Goal: Information Seeking & Learning: Learn about a topic

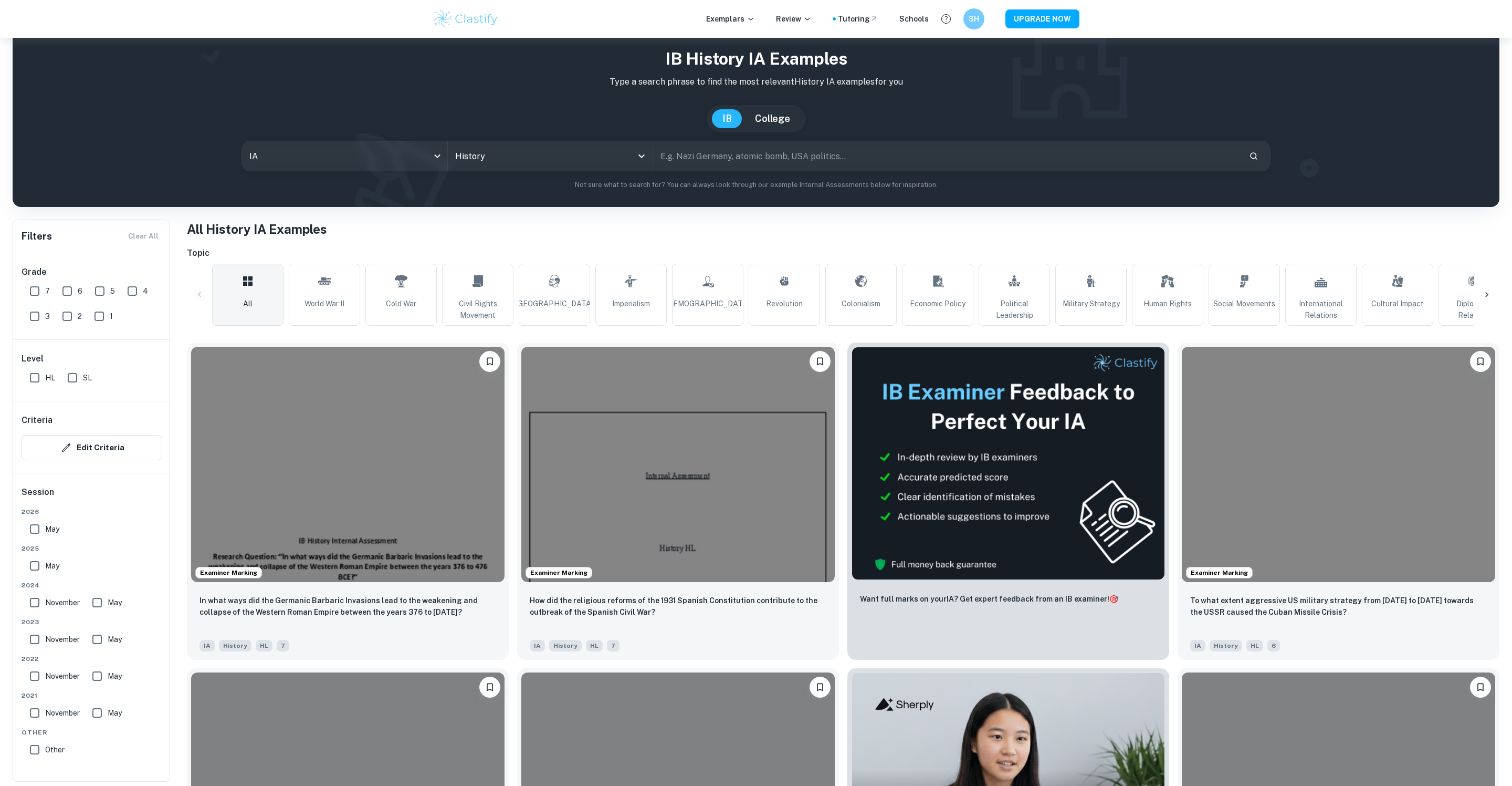
click at [69, 379] on input "SL" at bounding box center [72, 377] width 21 height 21
checkbox input "true"
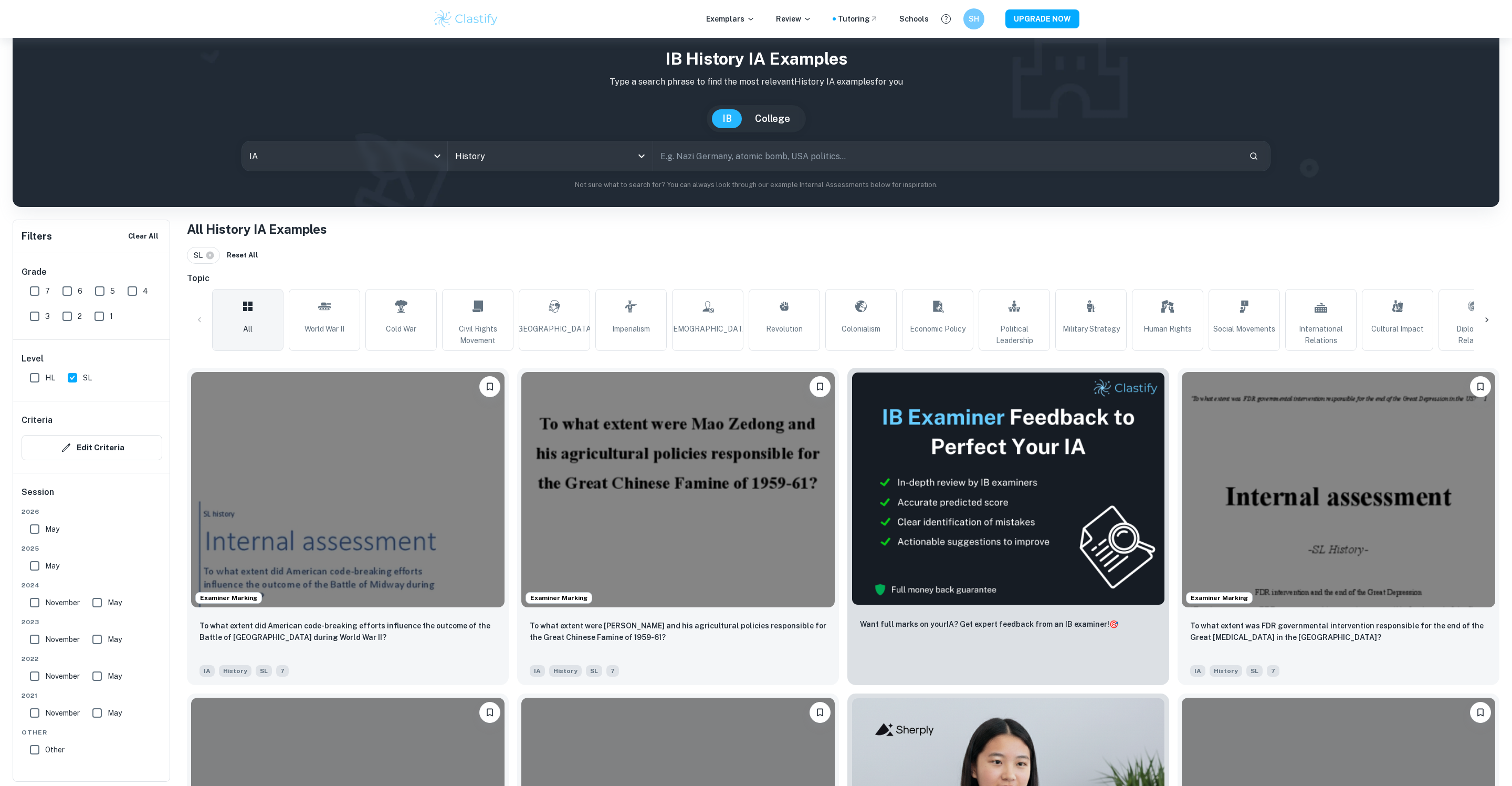
scroll to position [58, 0]
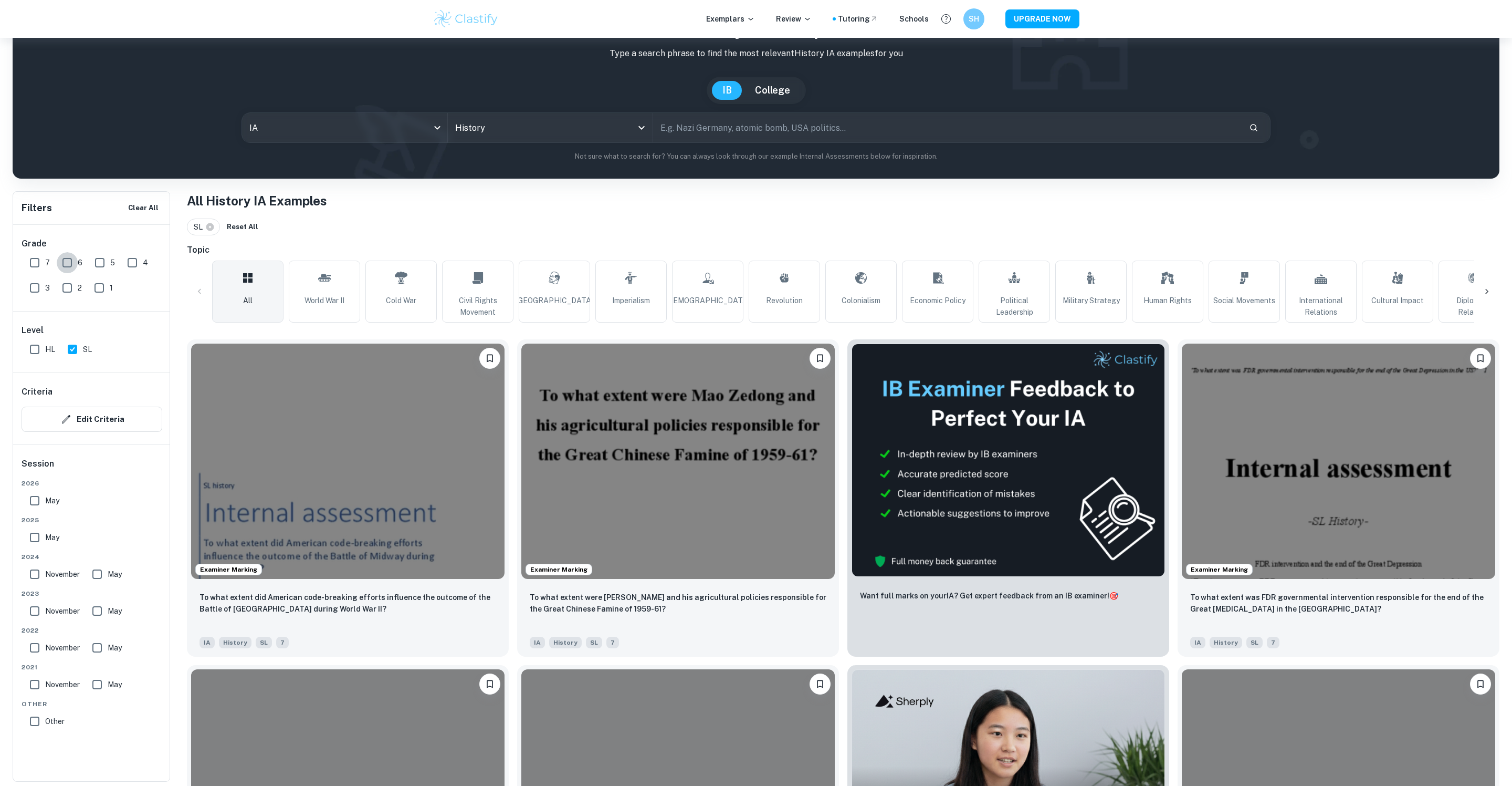
click at [61, 257] on input "6" at bounding box center [67, 262] width 21 height 21
checkbox input "true"
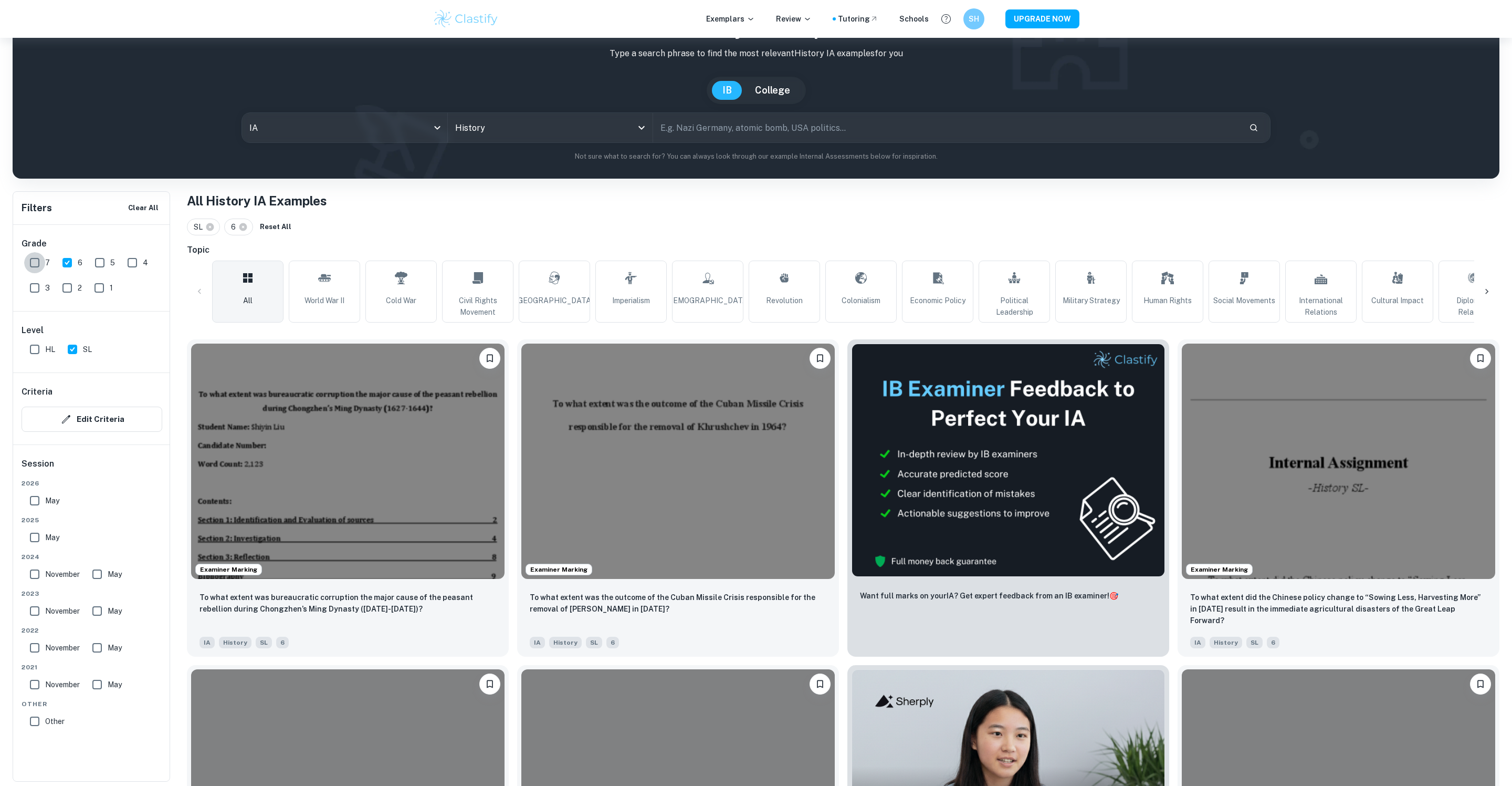
click at [38, 257] on input "7" at bounding box center [34, 262] width 21 height 21
checkbox input "true"
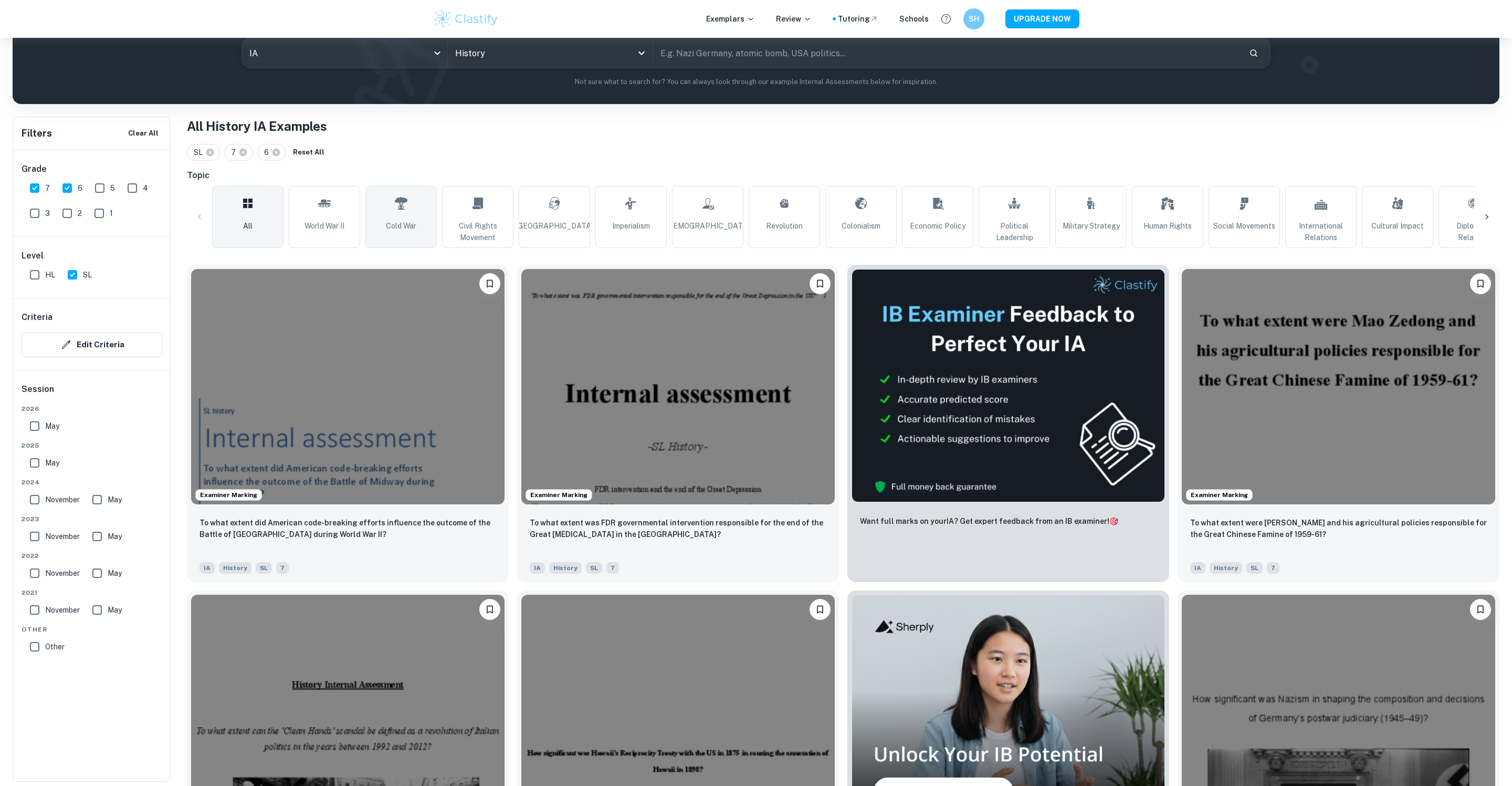
scroll to position [0, 0]
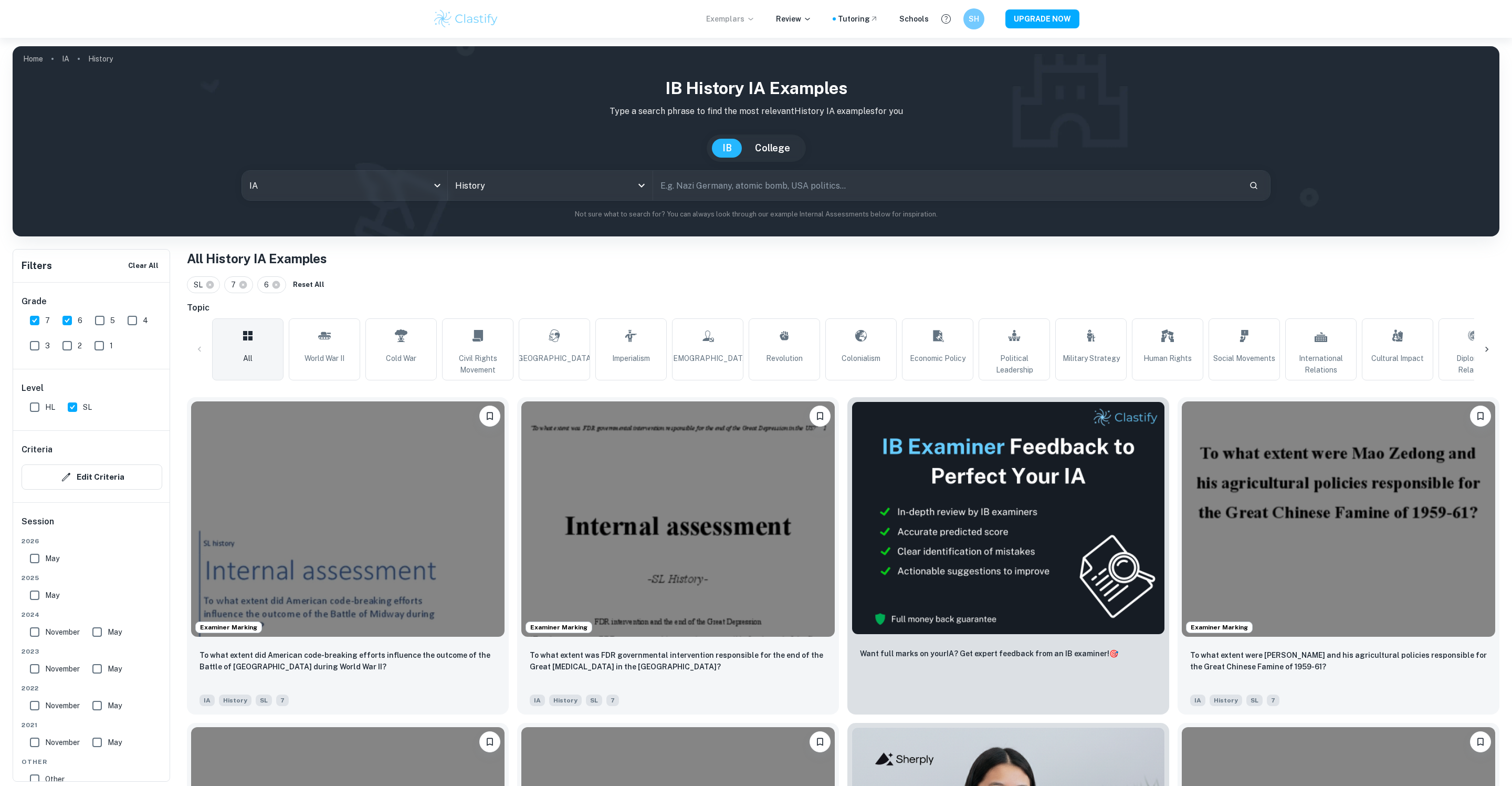
click at [750, 20] on p "Exemplars" at bounding box center [731, 18] width 49 height 12
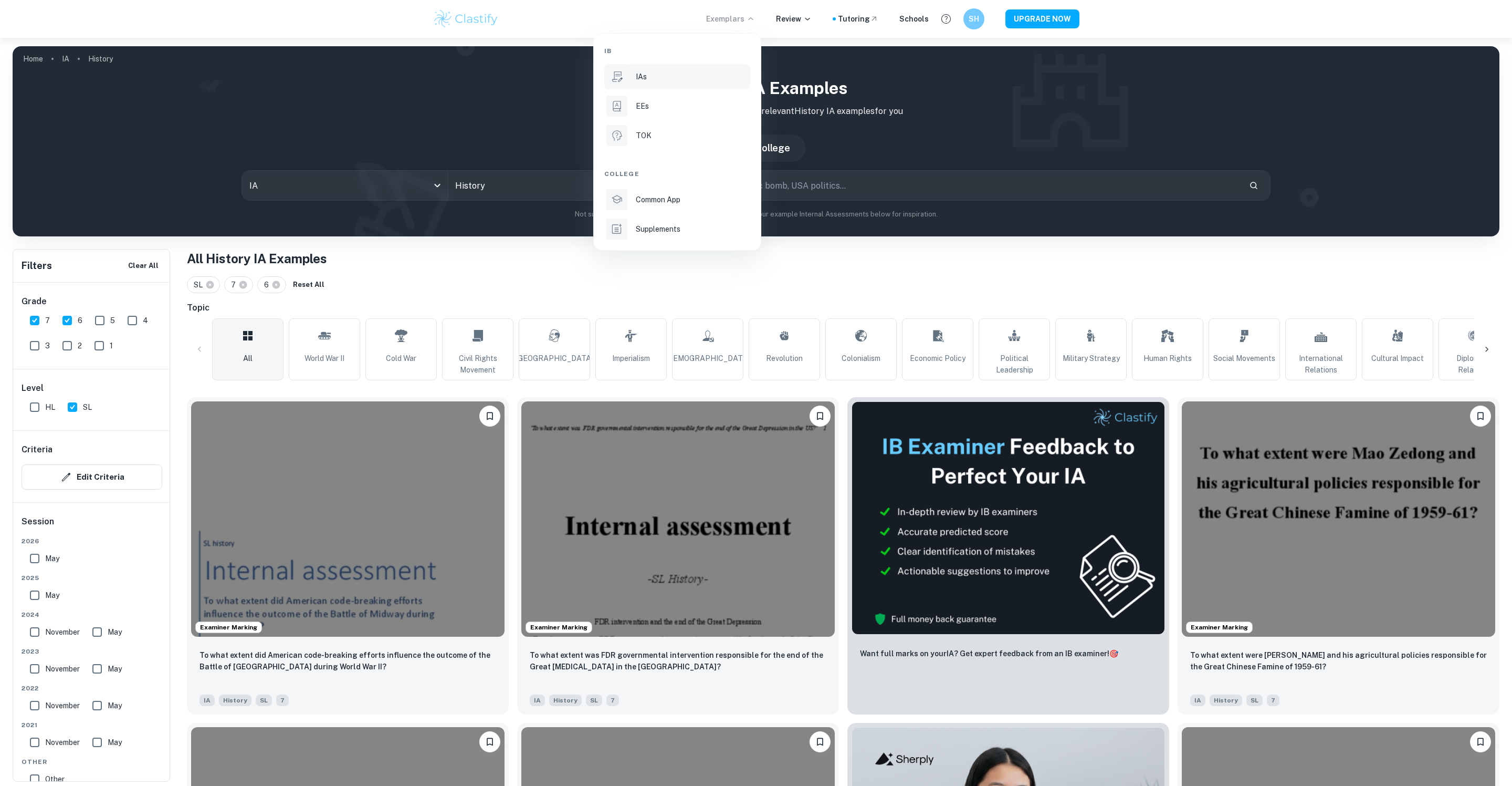
click at [640, 82] on p "IAs" at bounding box center [641, 76] width 11 height 12
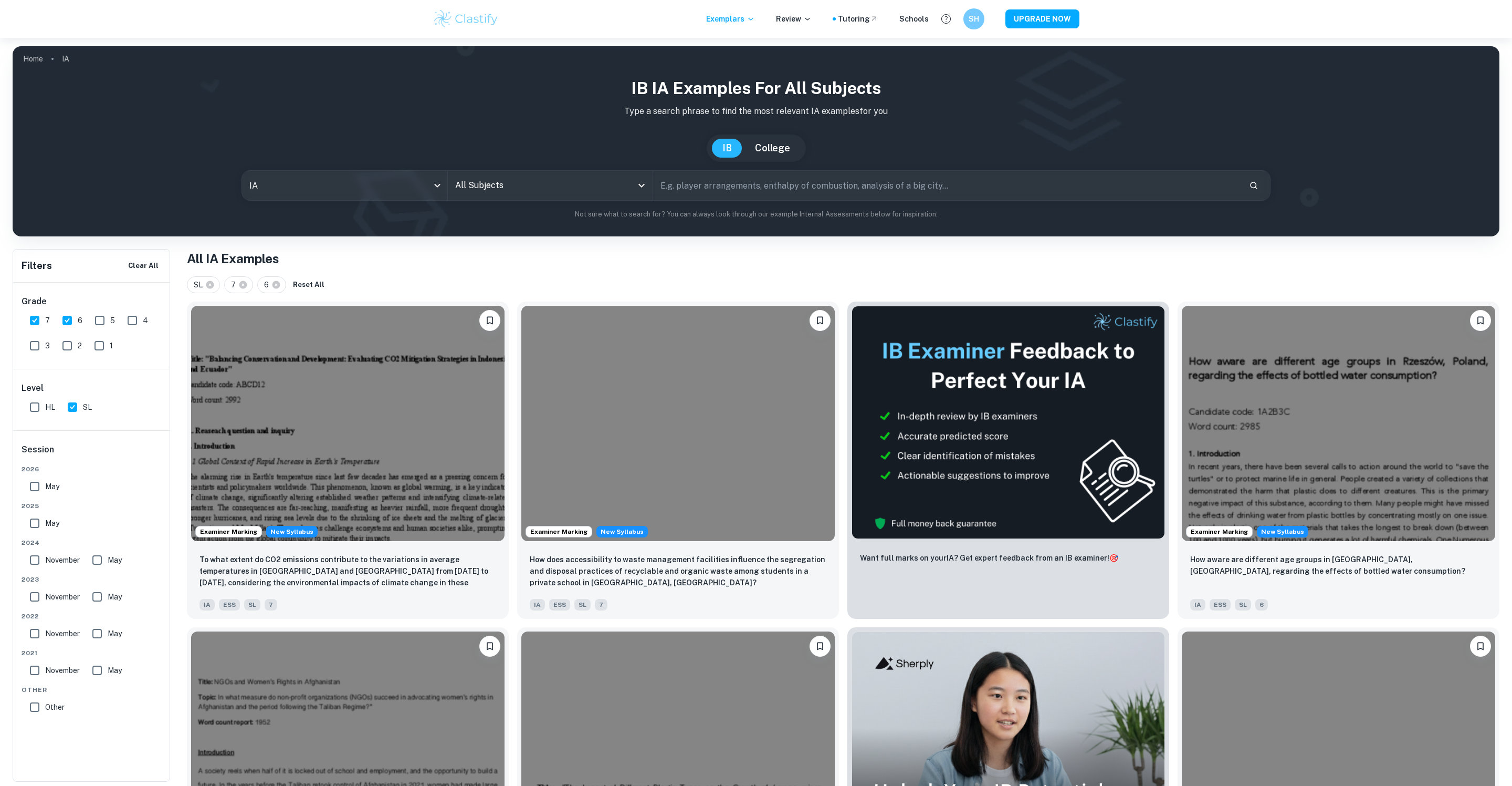
click at [522, 190] on input "All Subjects" at bounding box center [542, 185] width 180 height 20
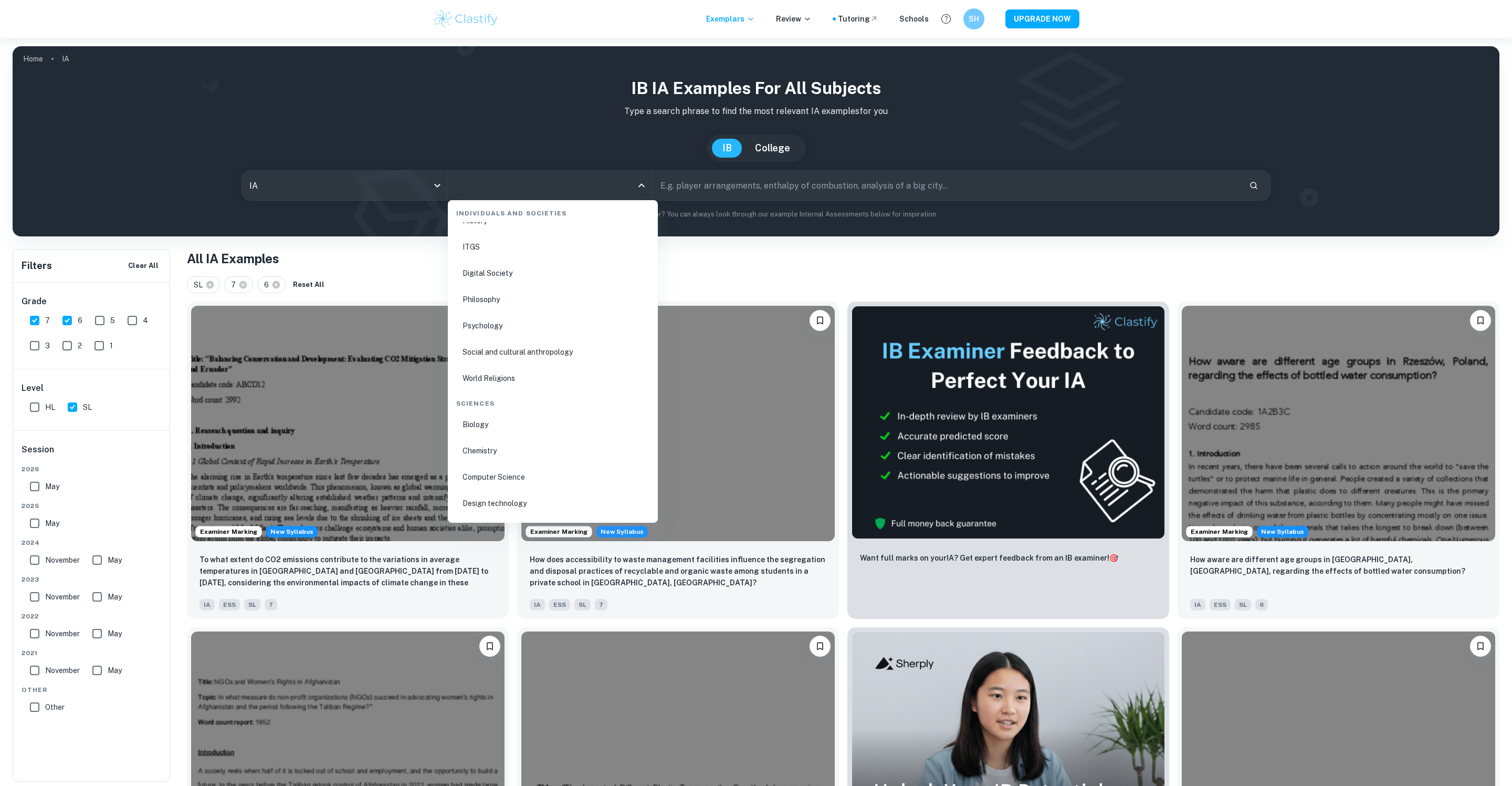
scroll to position [1452, 0]
click at [479, 423] on li "Biology" at bounding box center [553, 422] width 202 height 24
type input "Biology"
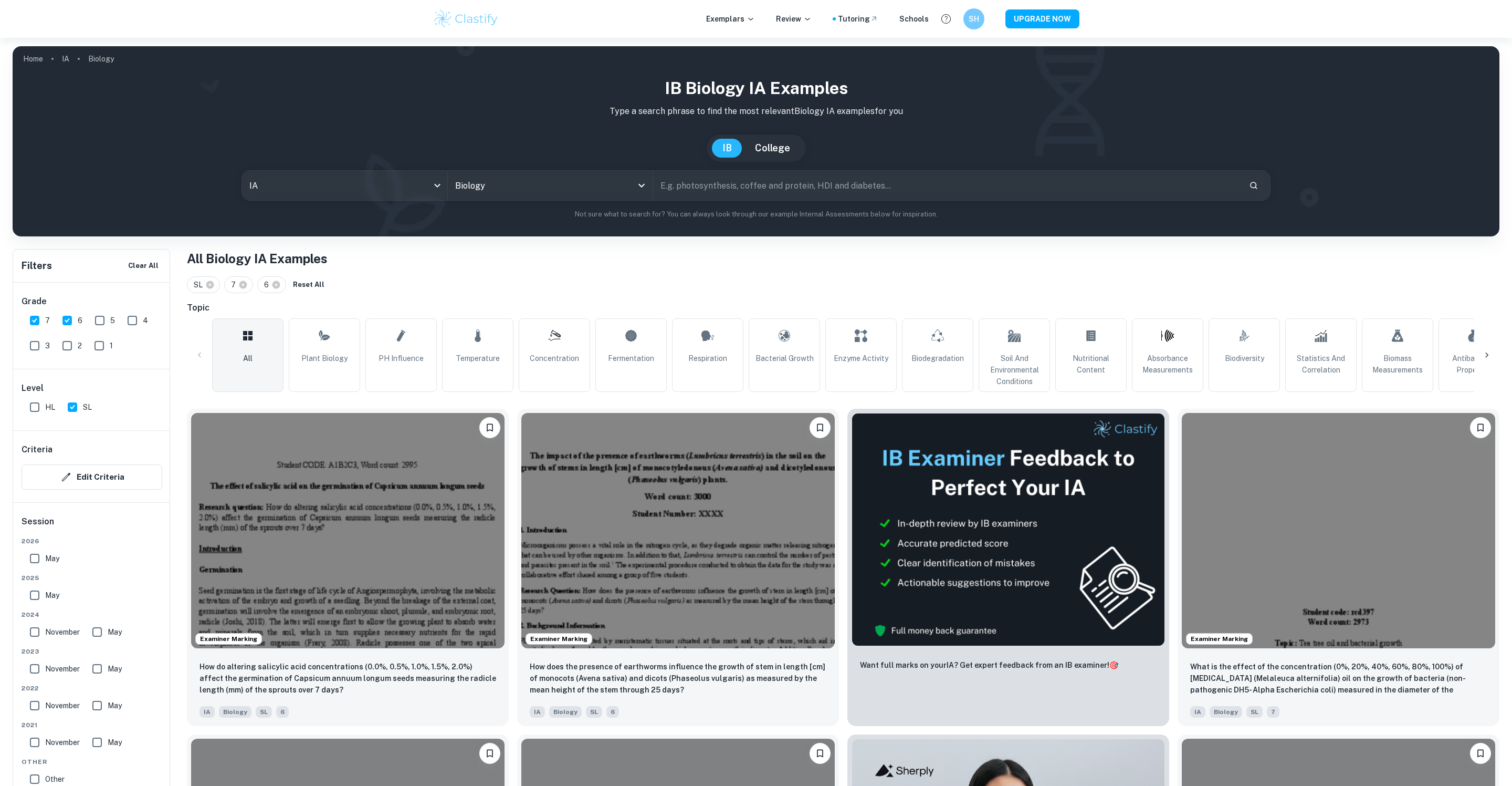
scroll to position [154, 0]
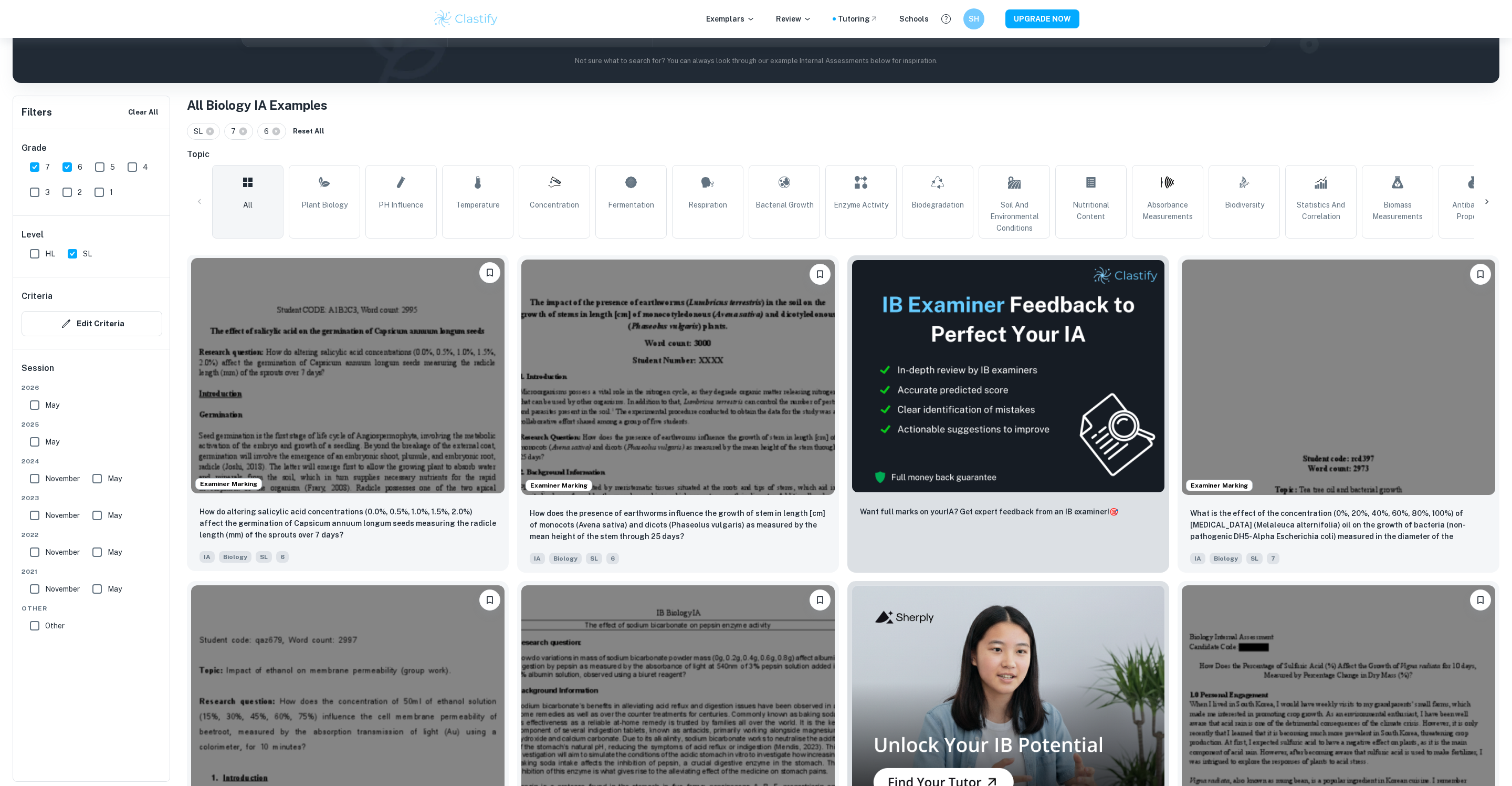
click at [451, 429] on img at bounding box center [348, 376] width 313 height 235
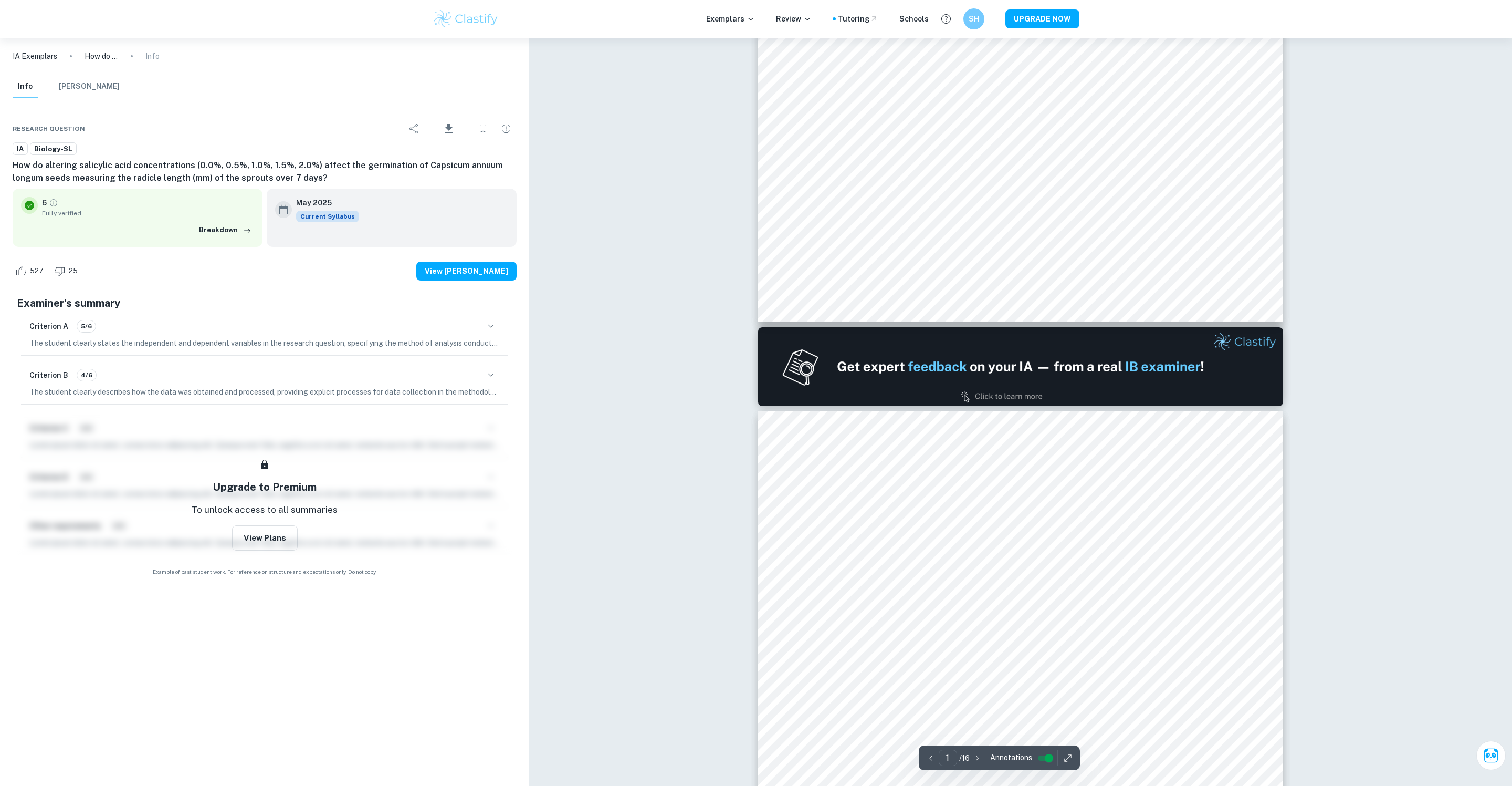
type input "2"
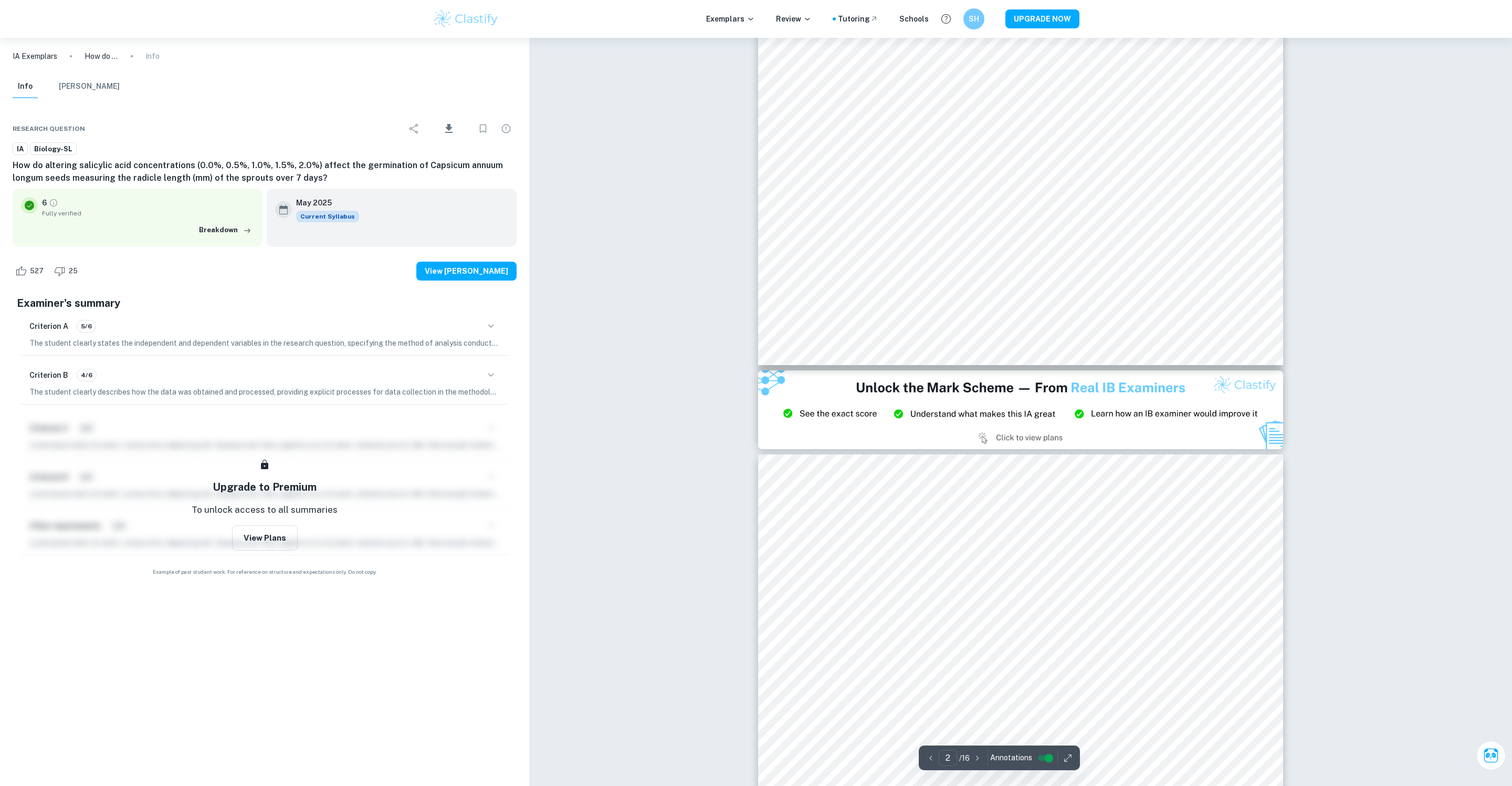
scroll to position [1257, 0]
